Goal: Information Seeking & Learning: Learn about a topic

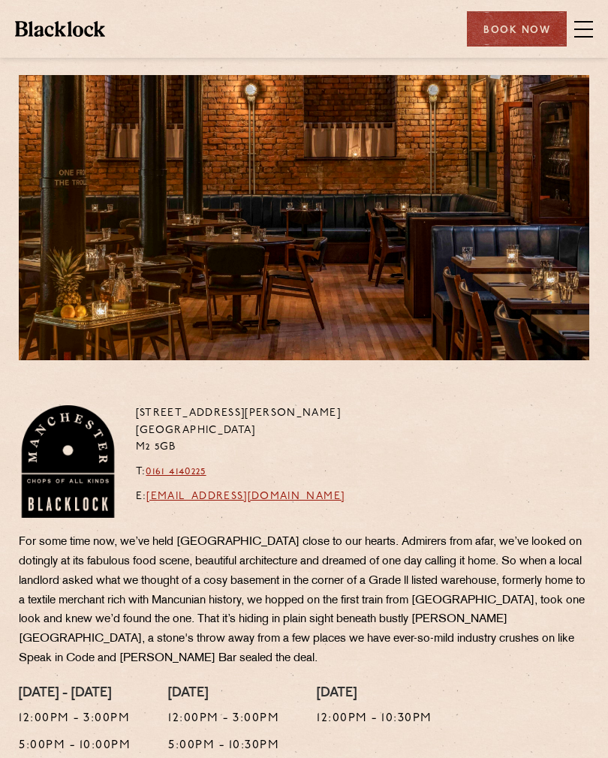
click at [582, 29] on span at bounding box center [583, 30] width 19 height 2
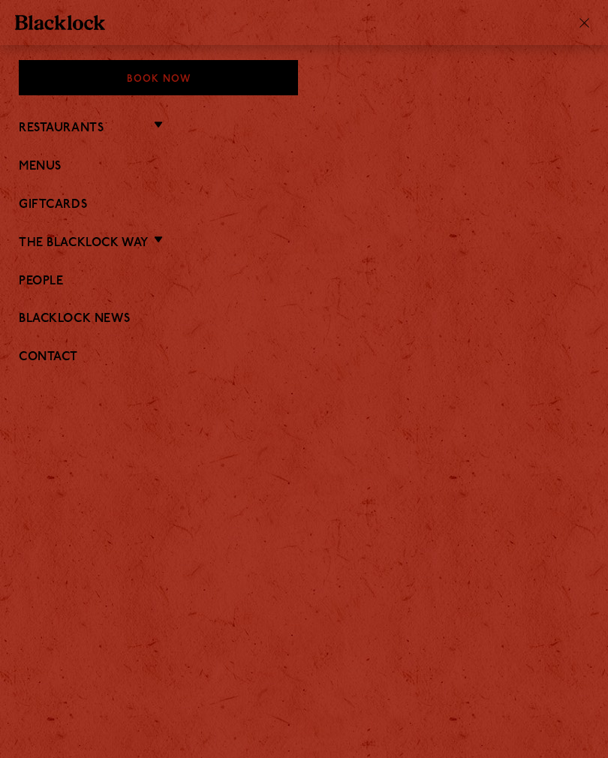
click at [50, 167] on link "Menus" at bounding box center [304, 167] width 570 height 14
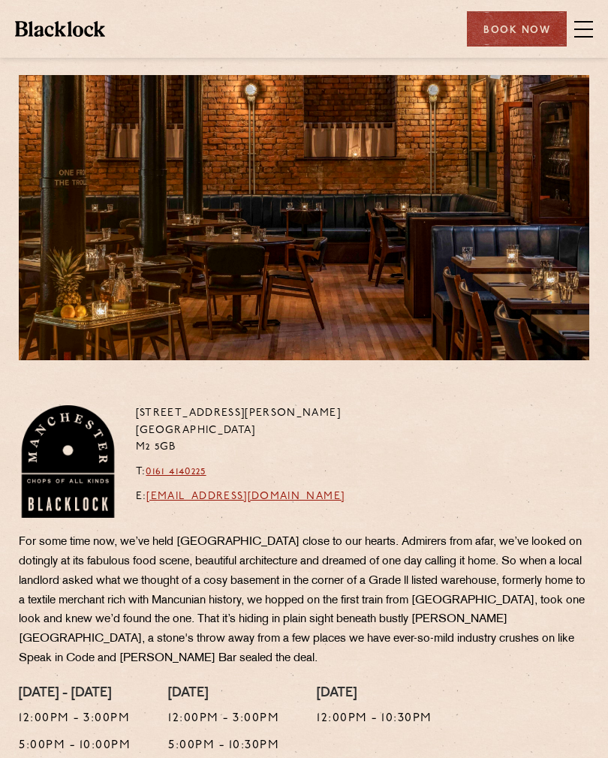
click at [590, 21] on span at bounding box center [583, 22] width 19 height 2
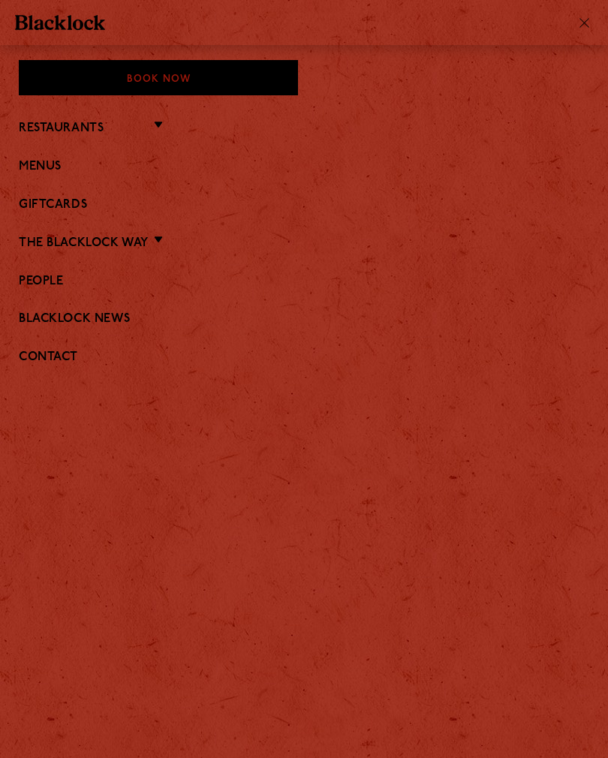
click at [55, 170] on link "Menus" at bounding box center [304, 167] width 570 height 14
click at [93, 131] on link "Restaurants" at bounding box center [61, 129] width 85 height 14
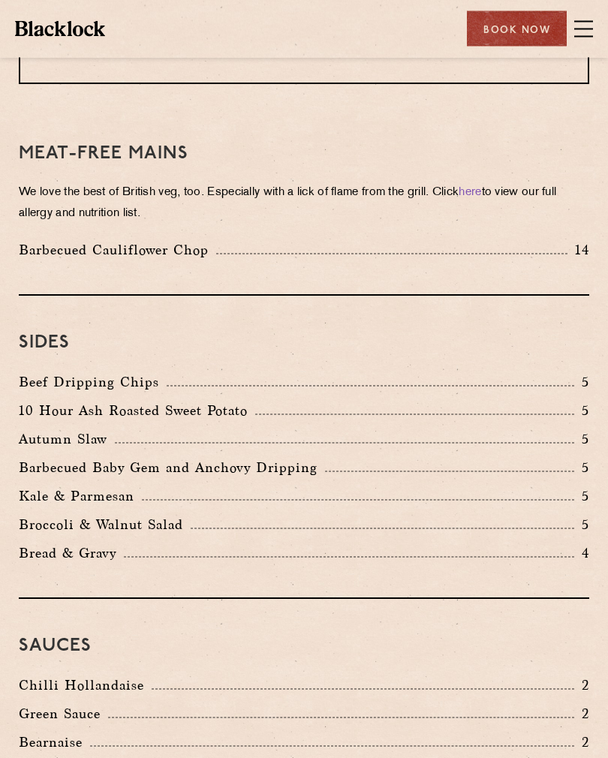
scroll to position [2344, 0]
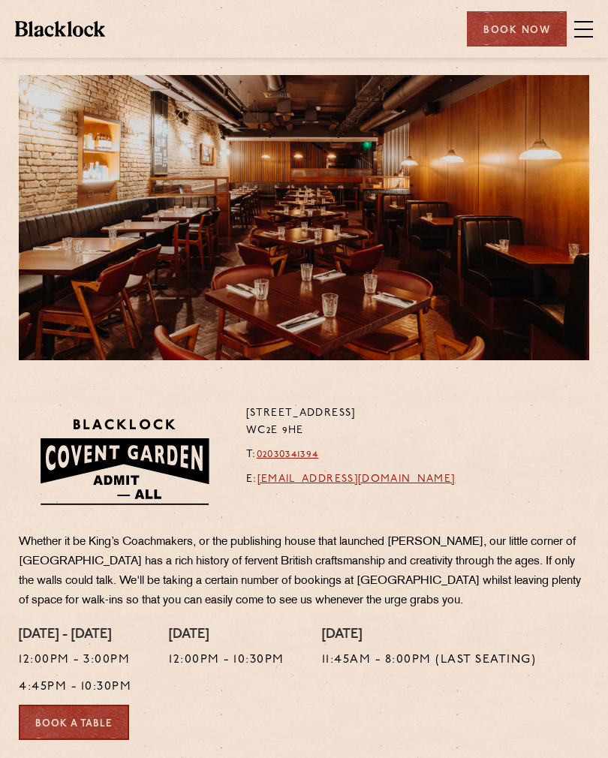
click at [585, 33] on span at bounding box center [583, 29] width 19 height 23
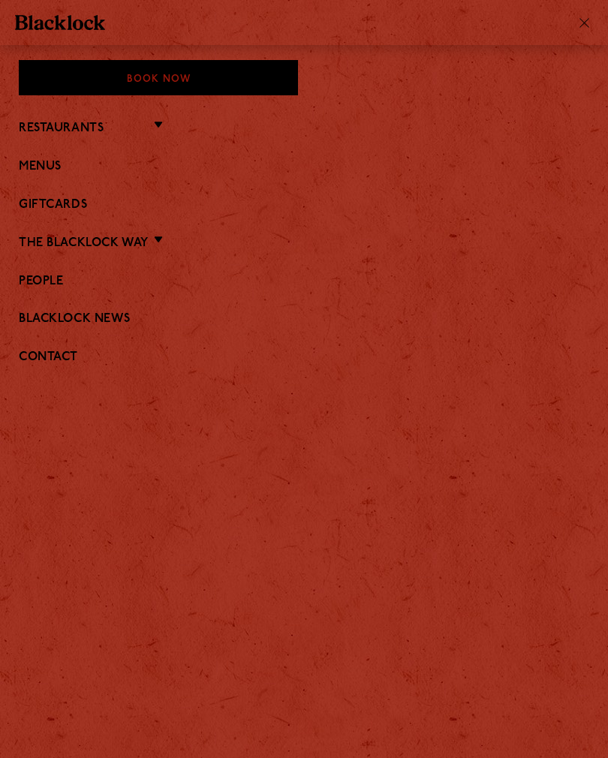
click at [53, 173] on link "Menus" at bounding box center [304, 167] width 570 height 14
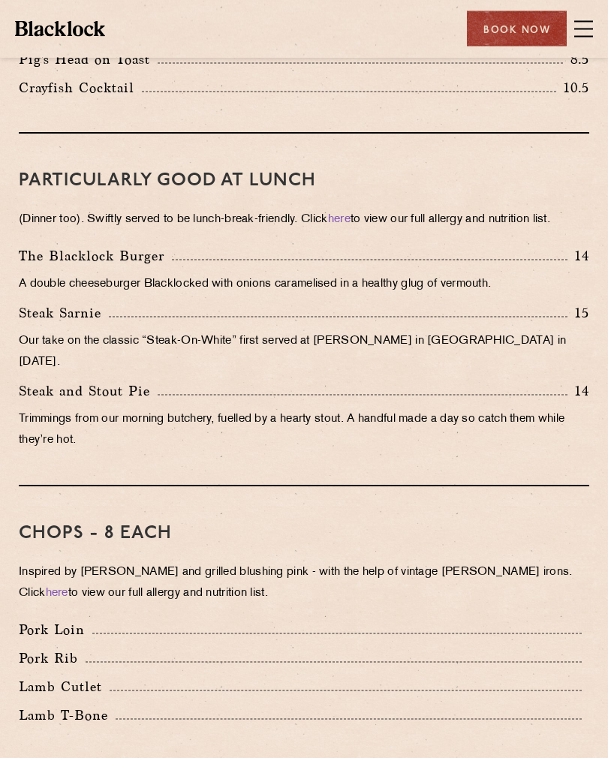
scroll to position [792, 0]
